Goal: Check status

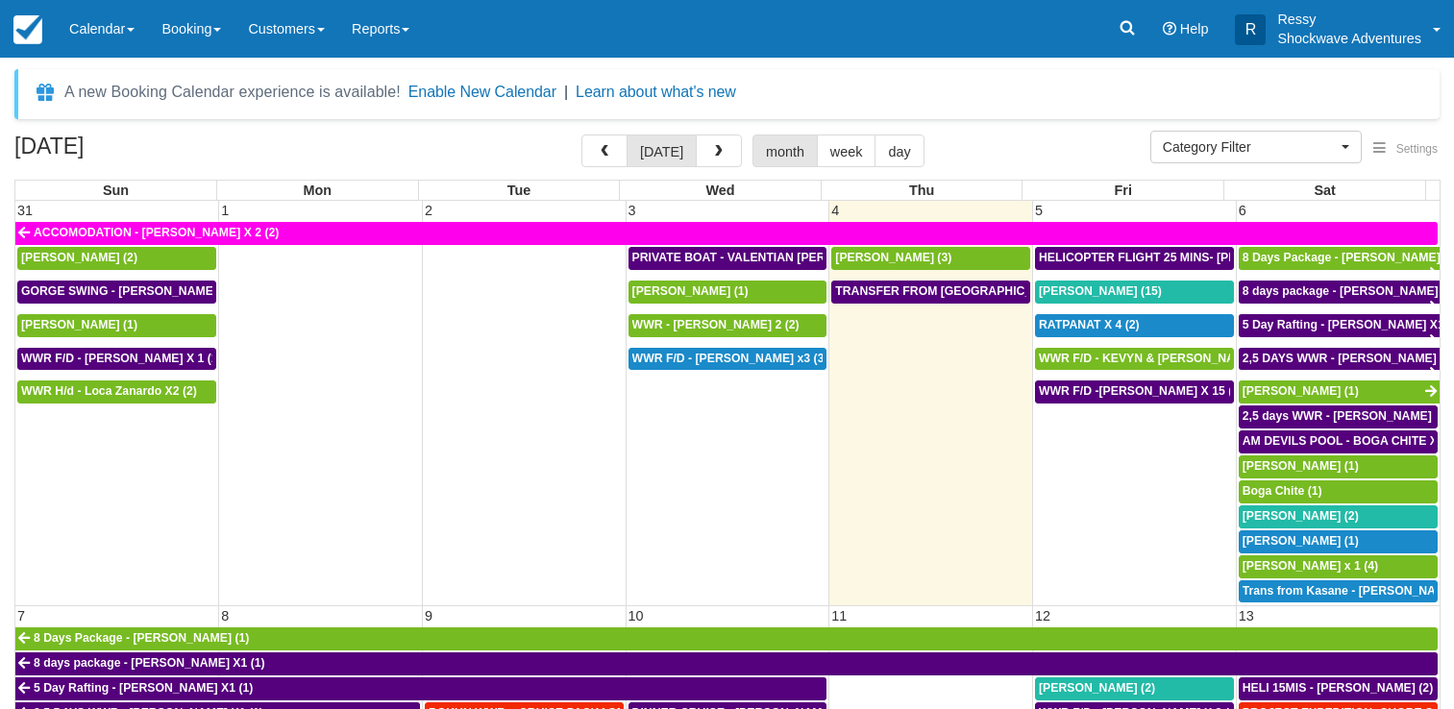
select select
click at [1146, 363] on span "WWR F/D - KEVYN & JULIE X 2 (2)" at bounding box center [1161, 358] width 245 height 13
